Goal: Transaction & Acquisition: Purchase product/service

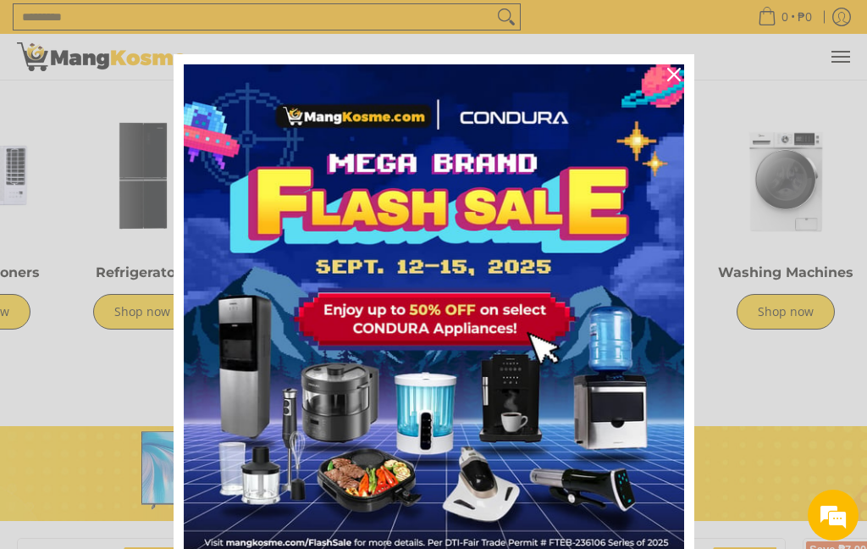
scroll to position [0, 86]
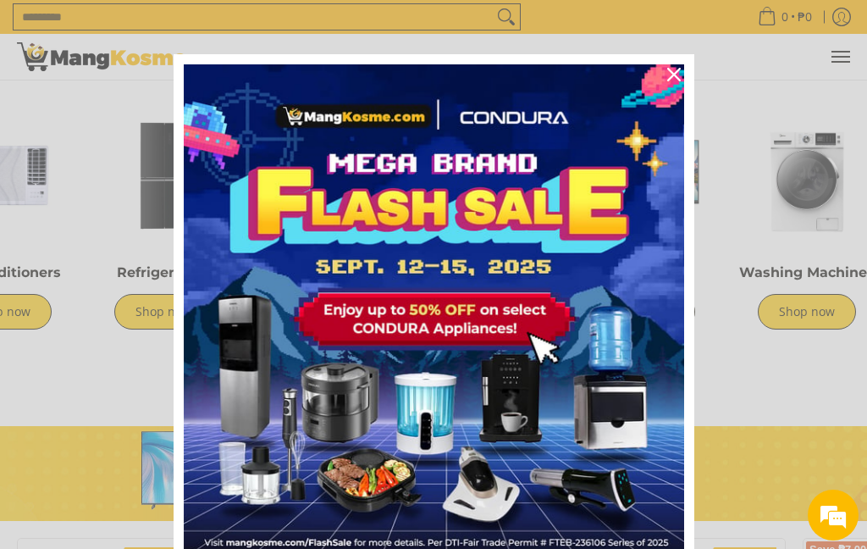
click at [679, 76] on icon "close icon" at bounding box center [674, 75] width 14 height 14
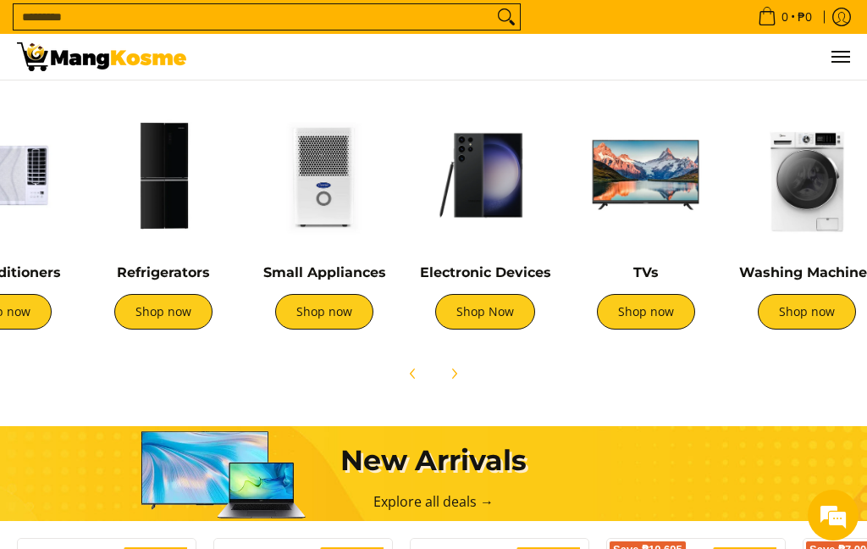
click at [675, 86] on div "Explore our Bodega Sale" at bounding box center [433, 62] width 850 height 66
click at [317, 318] on link "Shop now" at bounding box center [324, 312] width 98 height 36
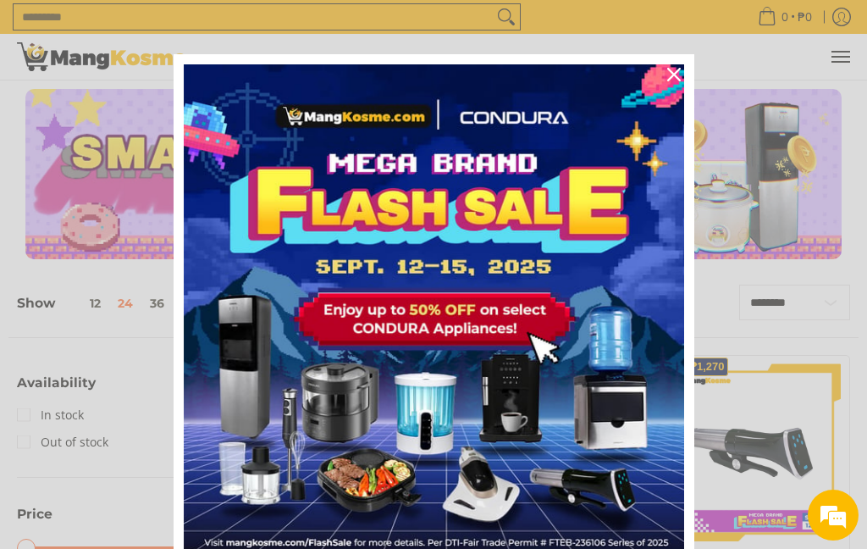
click at [681, 69] on div "Close" at bounding box center [673, 74] width 27 height 27
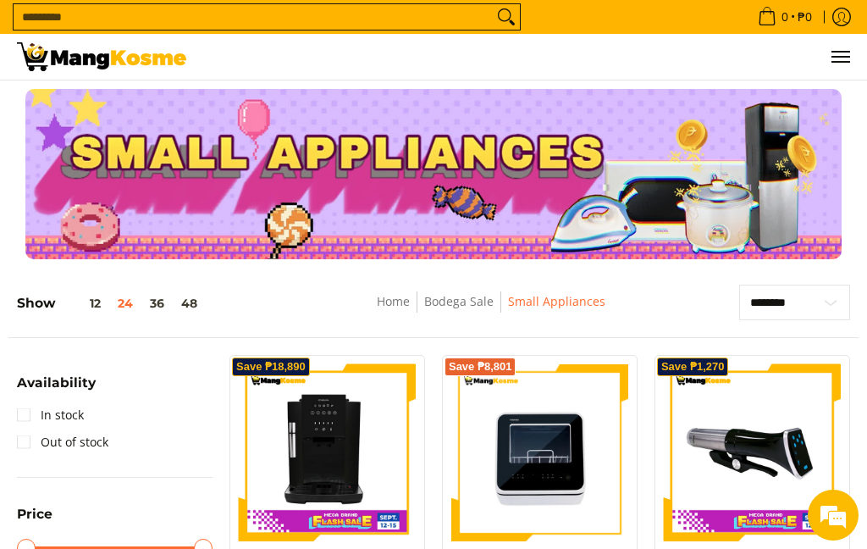
click at [98, 22] on input "Search..." at bounding box center [253, 16] width 479 height 25
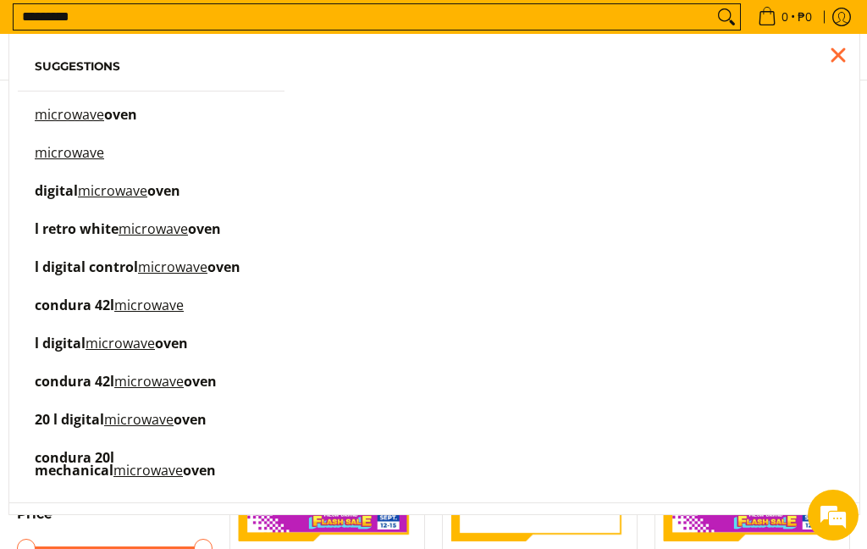
type input "*********"
click at [177, 119] on link "microwave oven" at bounding box center [151, 123] width 233 height 30
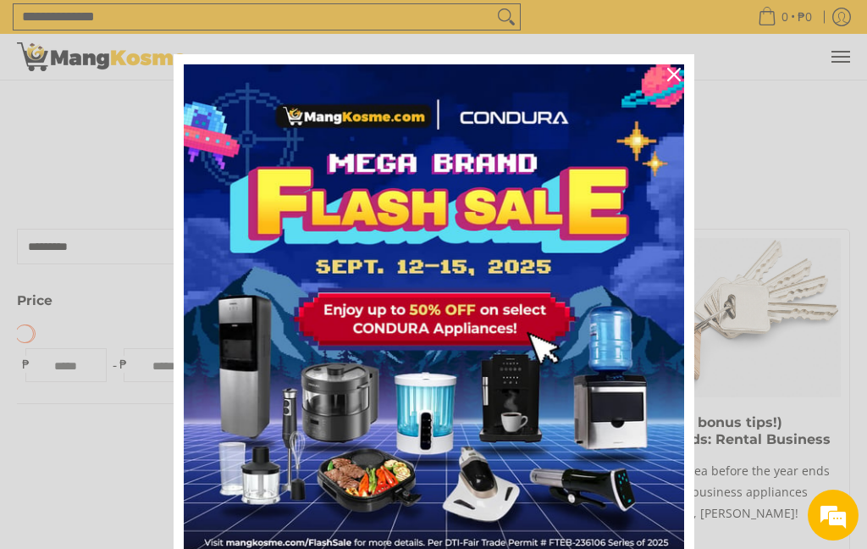
scroll to position [202, 0]
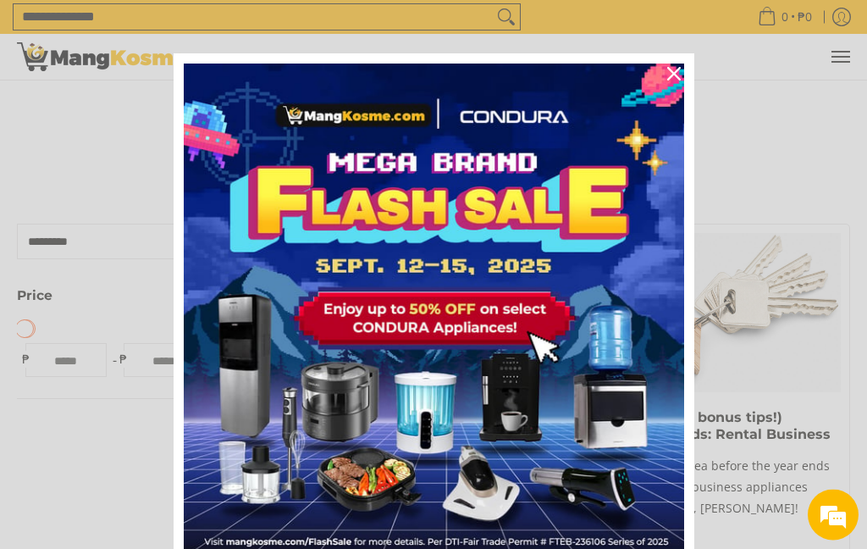
click at [670, 71] on icon "close icon" at bounding box center [674, 75] width 14 height 14
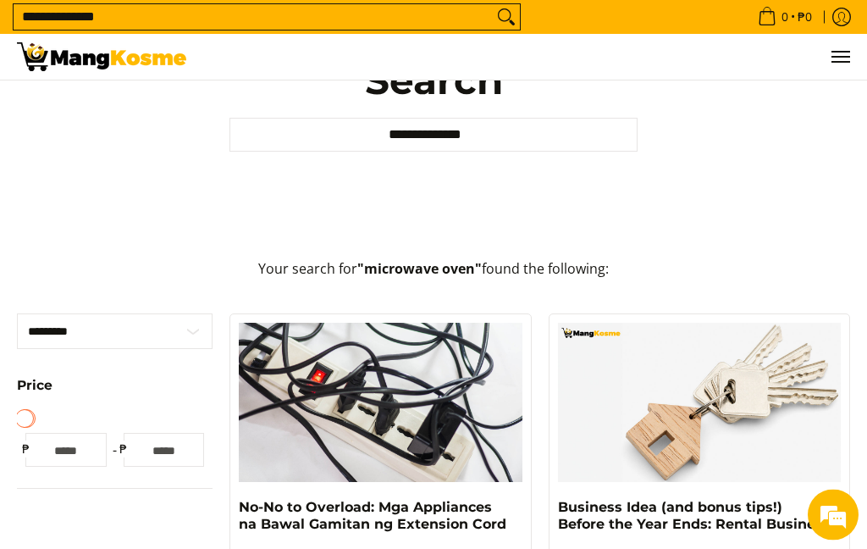
scroll to position [44, 0]
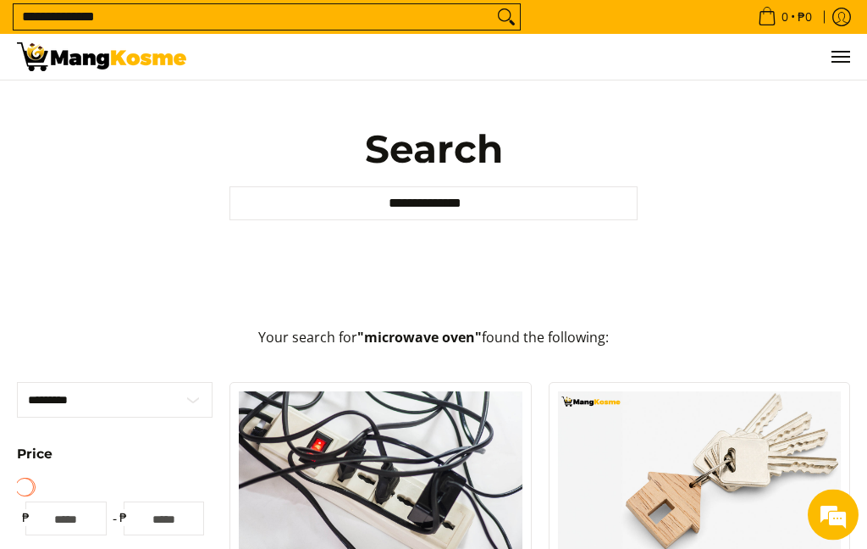
click at [521, 214] on input "**********" at bounding box center [433, 204] width 408 height 34
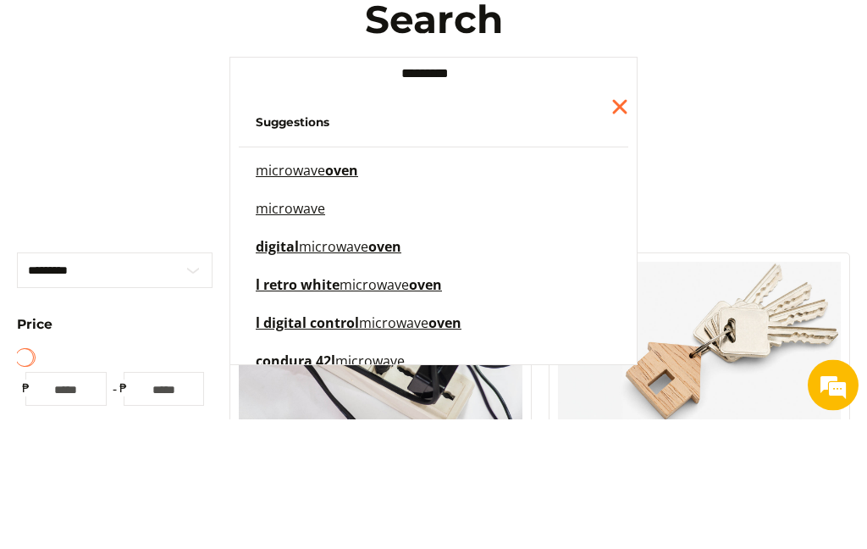
type input "*********"
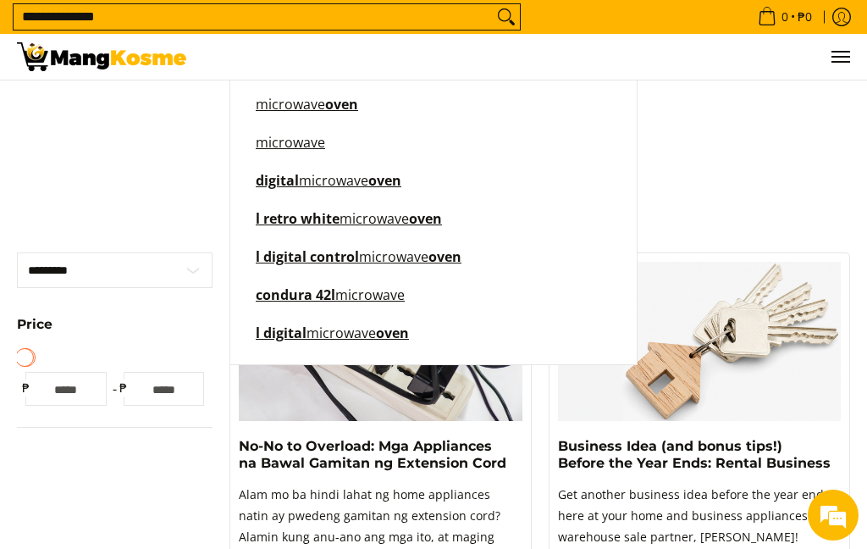
scroll to position [69, 0]
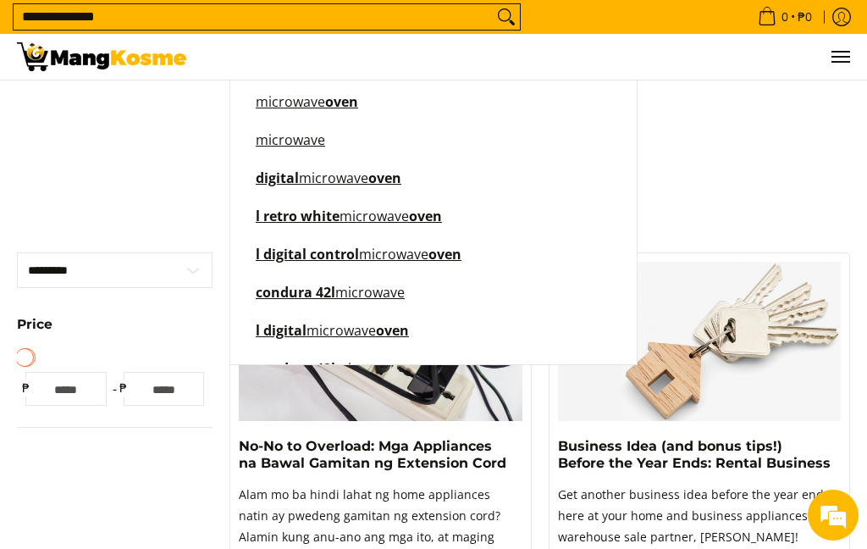
click at [373, 301] on mark "microwave" at bounding box center [369, 292] width 69 height 19
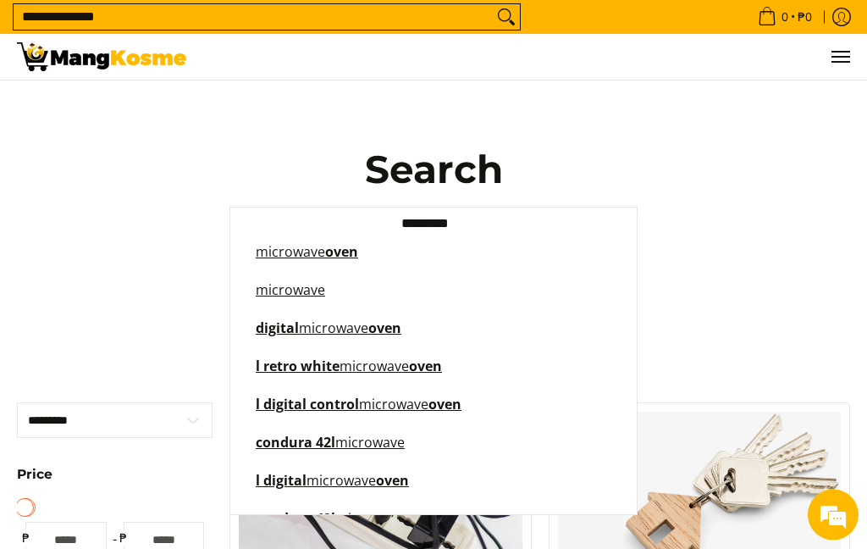
scroll to position [10, 0]
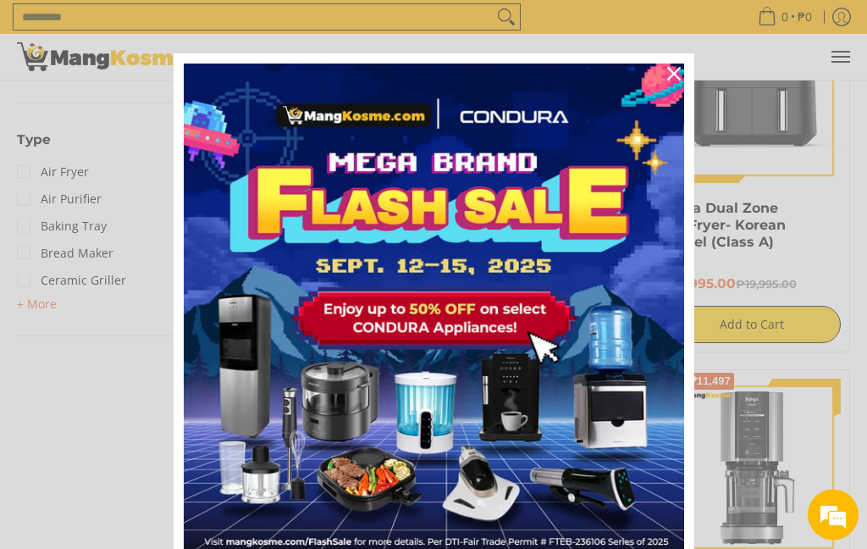
scroll to position [1086, 0]
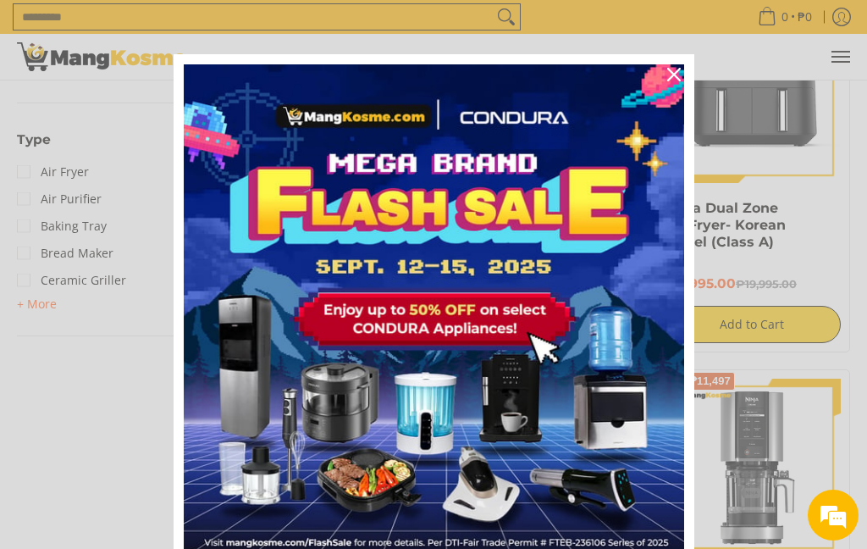
click at [671, 74] on icon "close icon" at bounding box center [674, 75] width 14 height 14
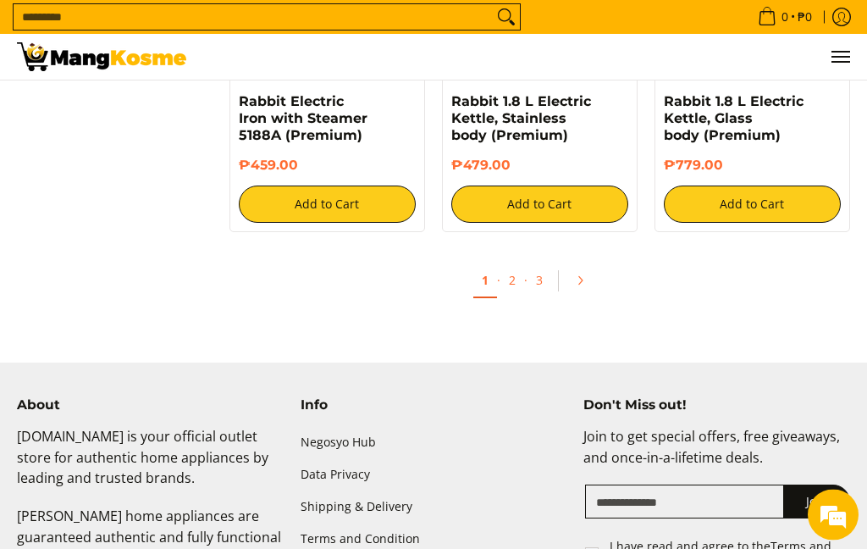
scroll to position [3022, 0]
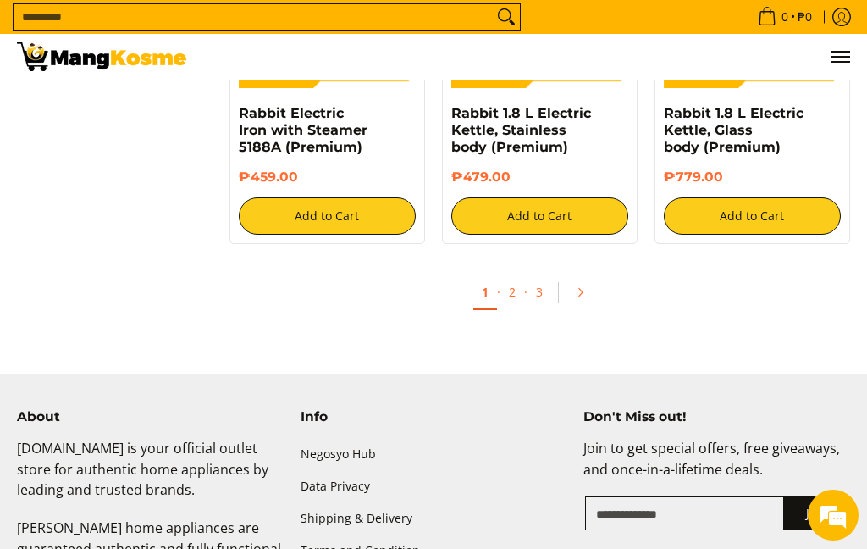
click at [583, 286] on icon "Pagination" at bounding box center [580, 292] width 12 height 12
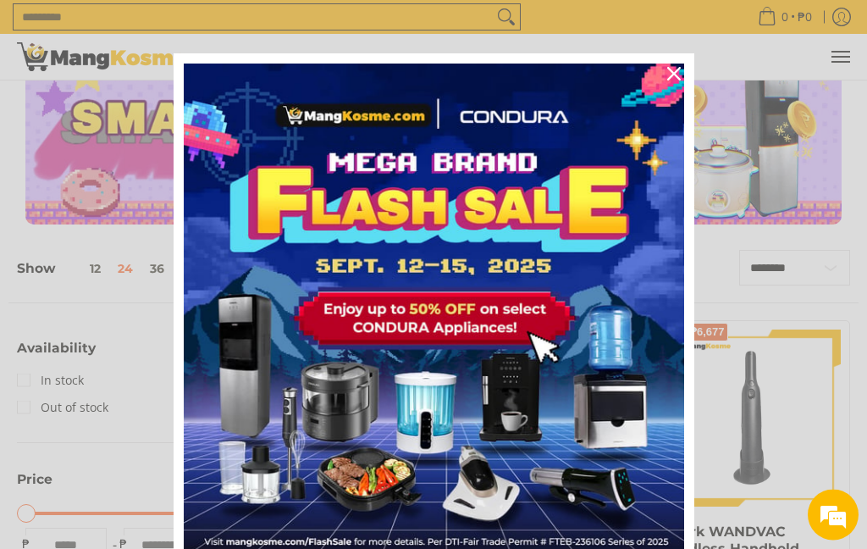
scroll to position [47, 0]
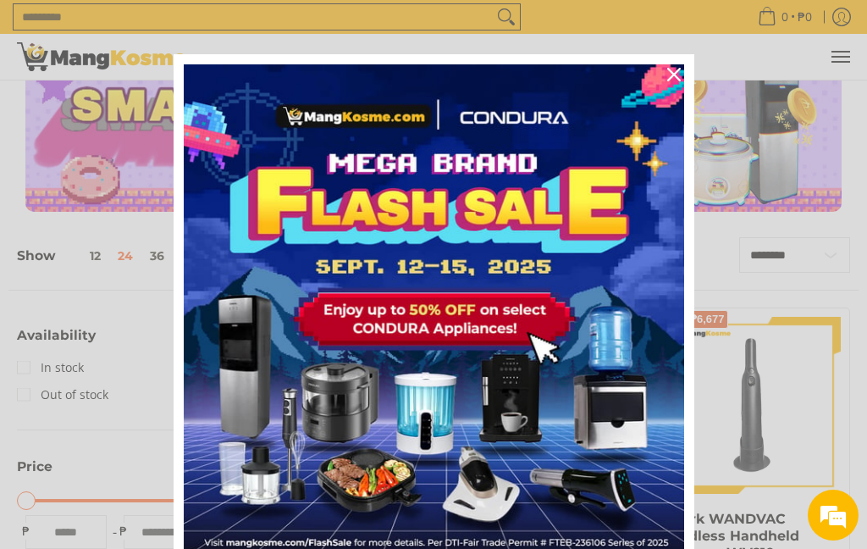
click at [672, 74] on icon "close icon" at bounding box center [674, 75] width 14 height 14
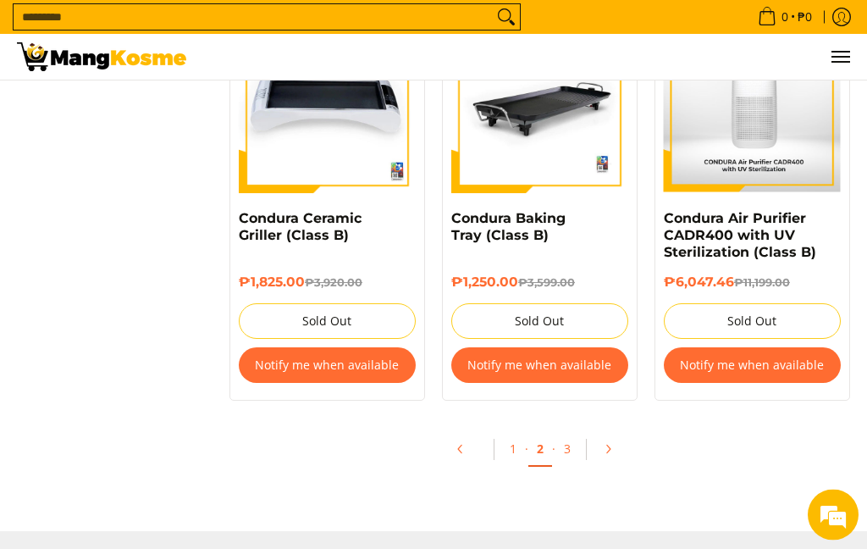
scroll to position [3296, 0]
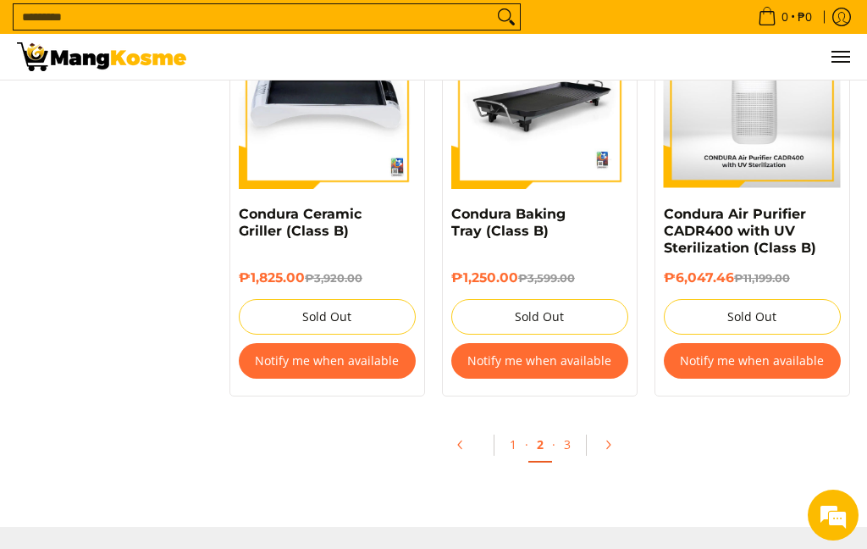
click at [607, 444] on icon "Pagination" at bounding box center [608, 445] width 12 height 12
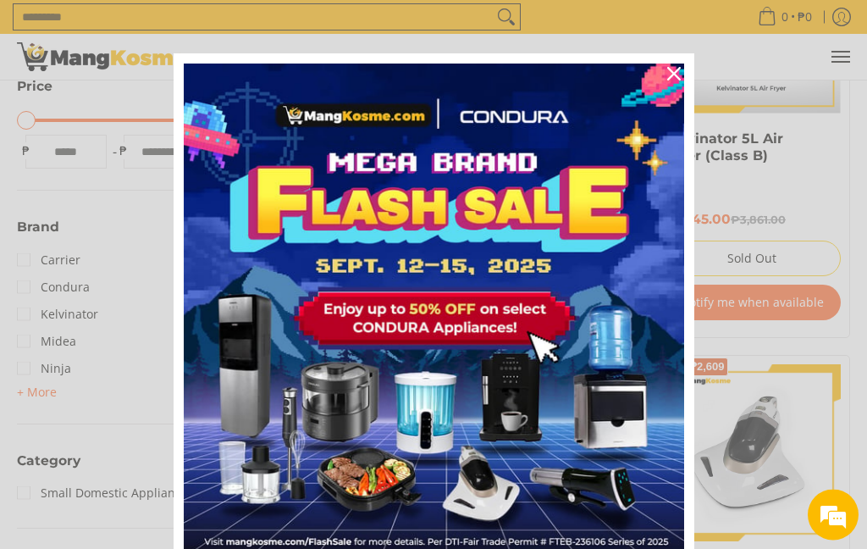
scroll to position [428, 0]
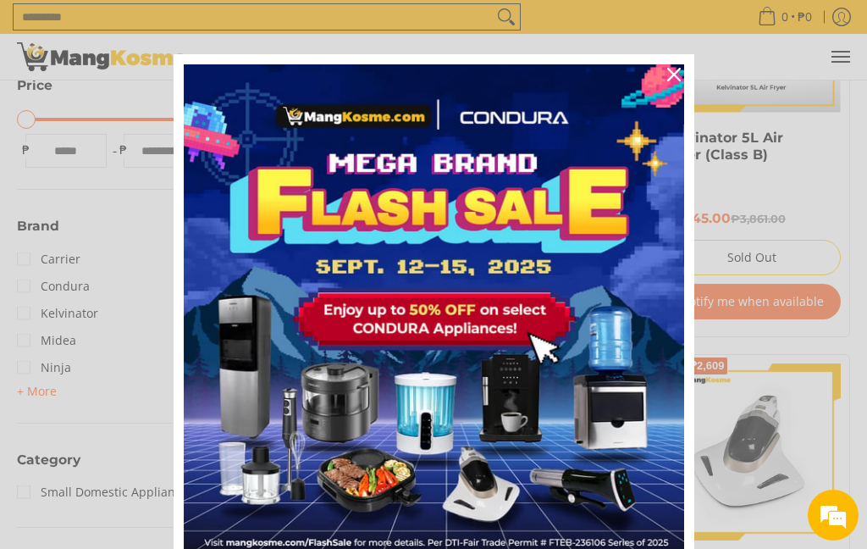
click at [681, 71] on div "Close" at bounding box center [673, 74] width 27 height 27
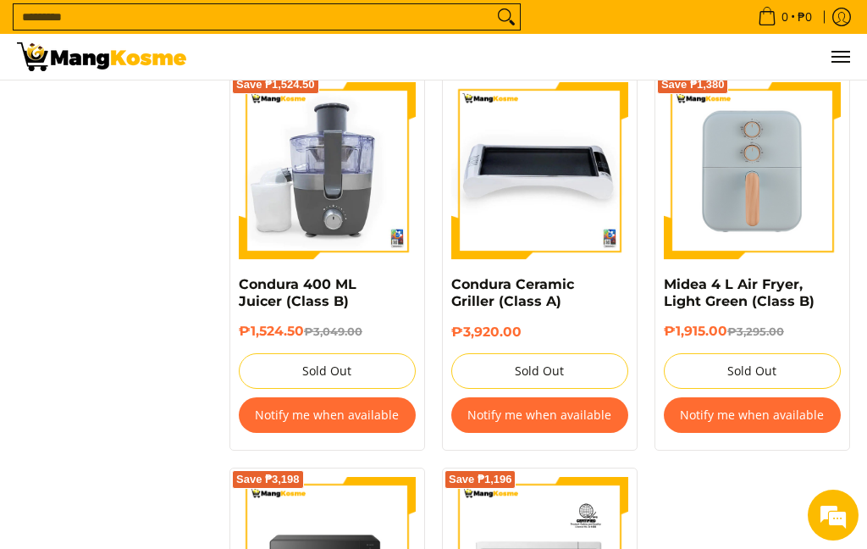
scroll to position [2729, 0]
